Goal: Check status: Check status

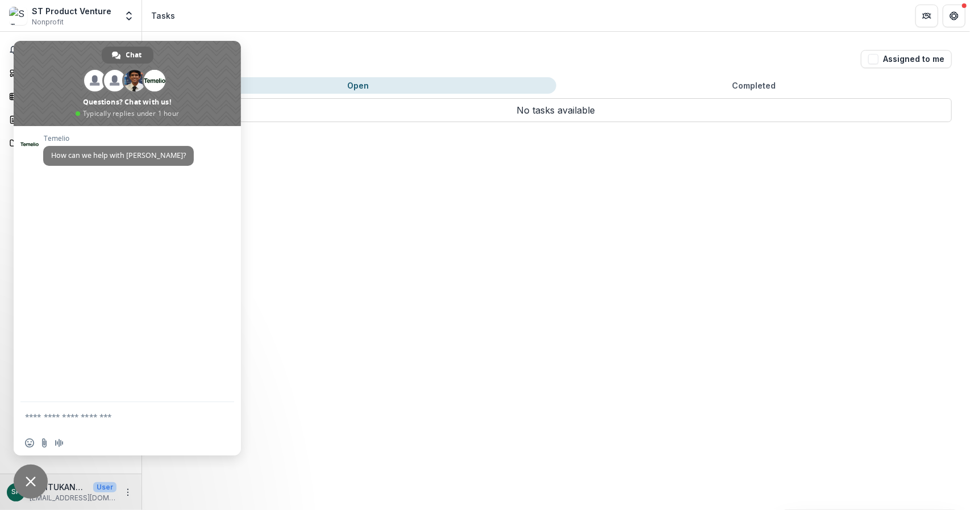
click at [406, 198] on div "Tasks Assigned to me Open Completed No tasks available No tasks available" at bounding box center [556, 271] width 828 height 478
click at [39, 481] on span "Close chat" at bounding box center [31, 482] width 34 height 34
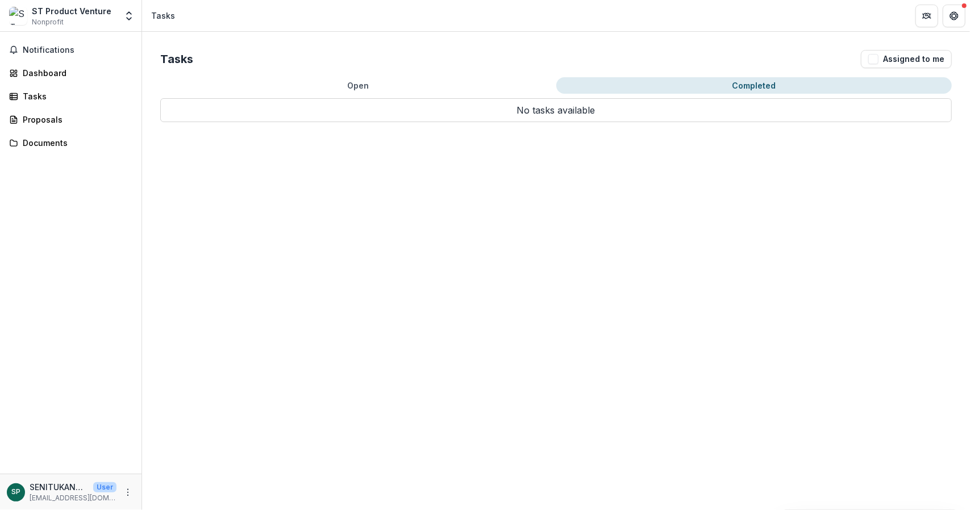
click at [761, 85] on button "Completed" at bounding box center [754, 85] width 396 height 16
click at [39, 119] on div "Proposals" at bounding box center [75, 120] width 105 height 12
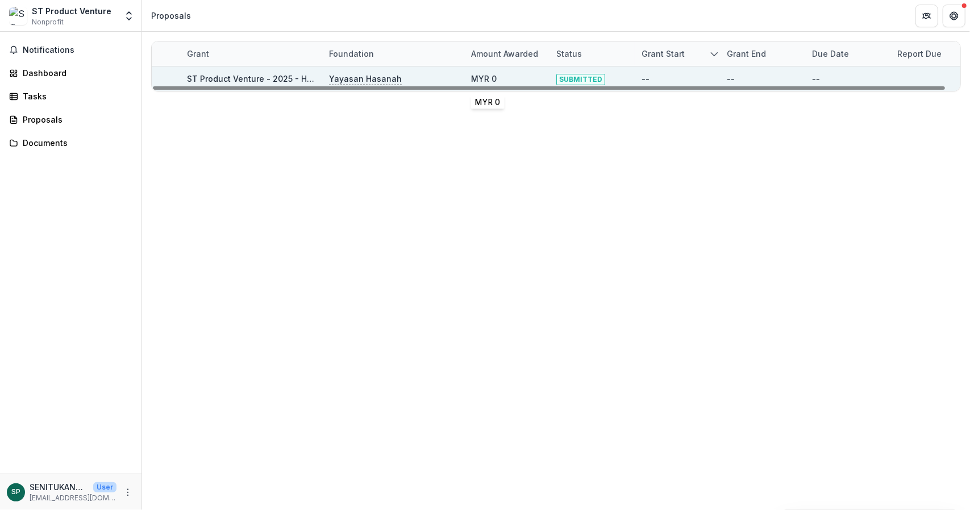
click at [490, 80] on div "MYR 0" at bounding box center [484, 79] width 26 height 12
click at [588, 80] on span "SUBMITTED" at bounding box center [580, 79] width 49 height 11
click at [373, 74] on p "Yayasan Hasanah" at bounding box center [365, 79] width 73 height 13
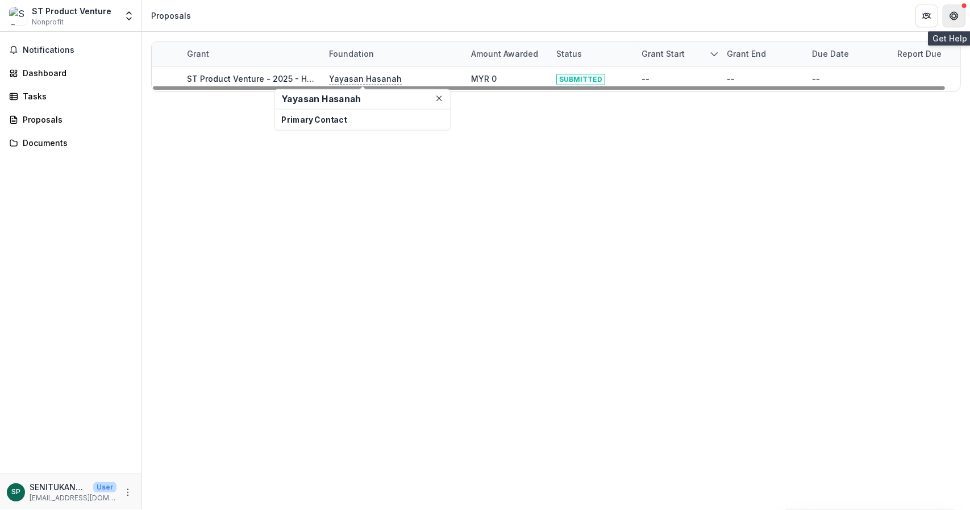
click at [952, 12] on icon "Get Help" at bounding box center [954, 15] width 9 height 9
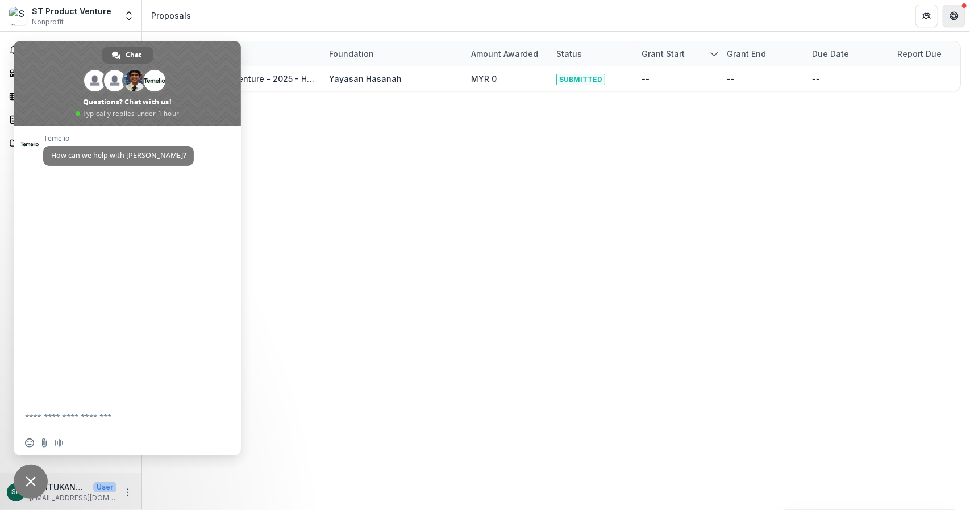
click at [952, 14] on icon "Get Help" at bounding box center [954, 15] width 9 height 9
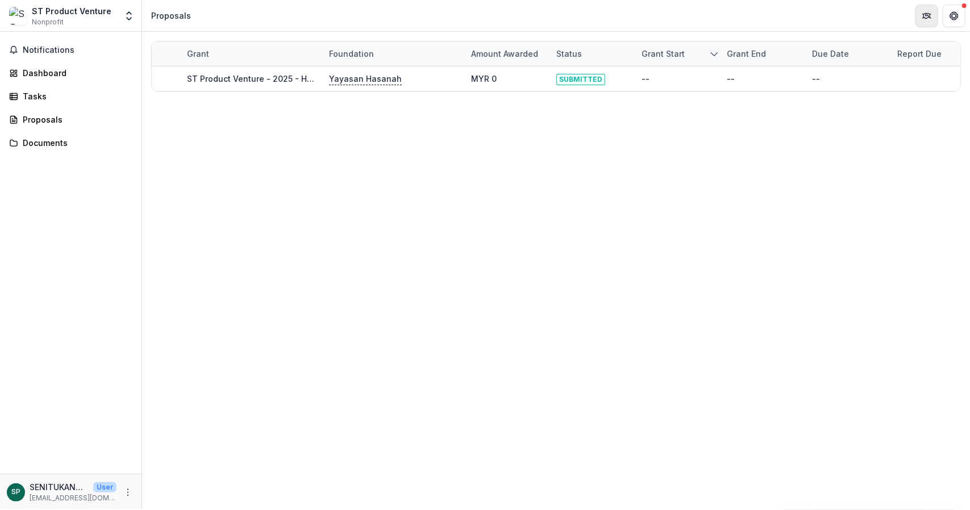
click at [933, 16] on button "Partners" at bounding box center [926, 16] width 23 height 23
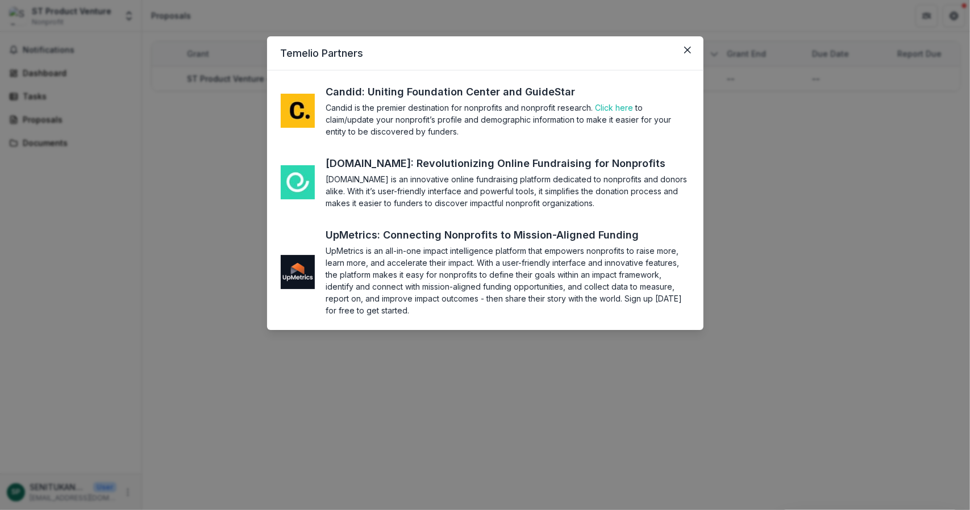
click at [676, 49] on header "Temelio Partners" at bounding box center [485, 53] width 436 height 34
